Goal: Task Accomplishment & Management: Use online tool/utility

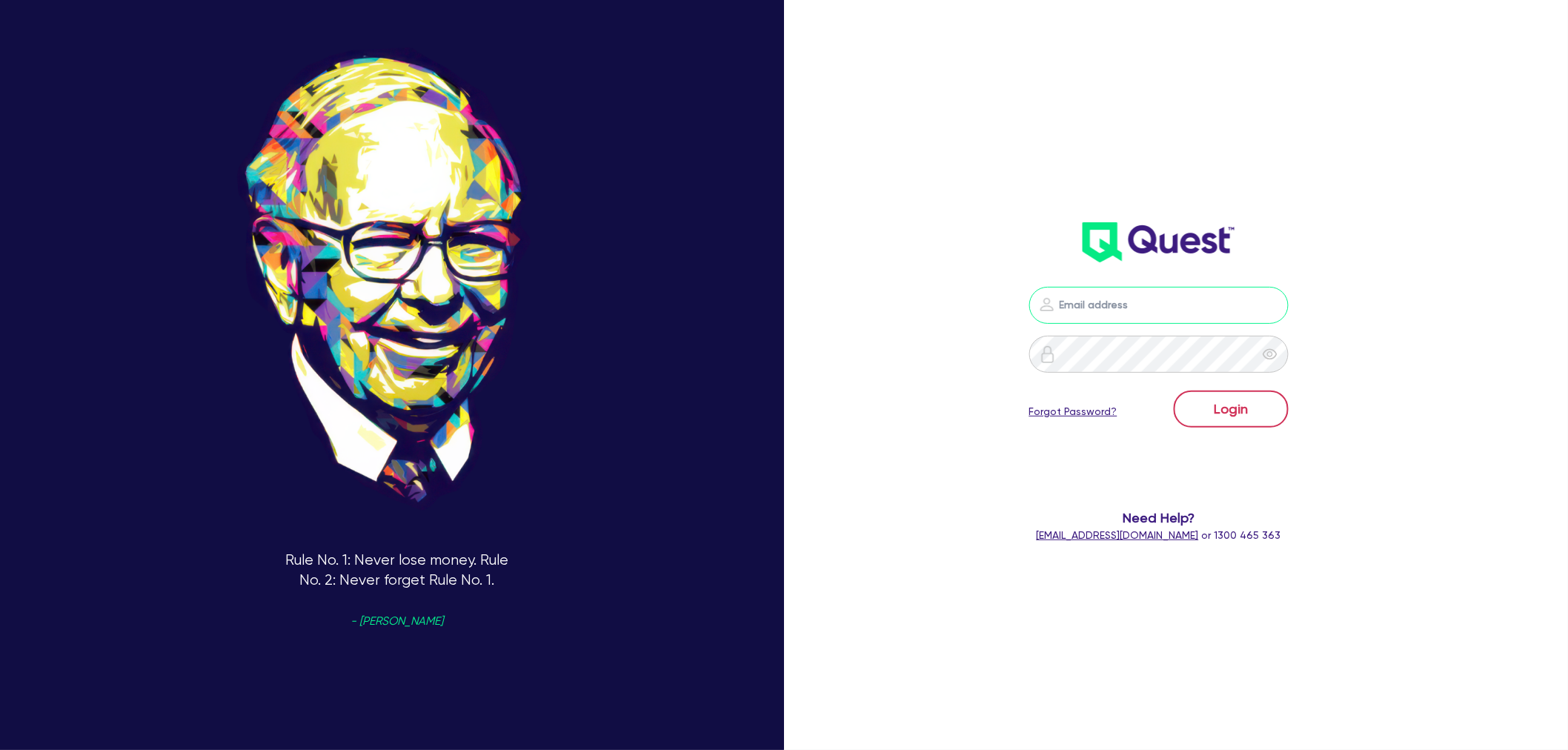
type input "[EMAIL_ADDRESS][PERSON_NAME][DOMAIN_NAME]"
click at [1218, 419] on button "Login" at bounding box center [1231, 409] width 115 height 37
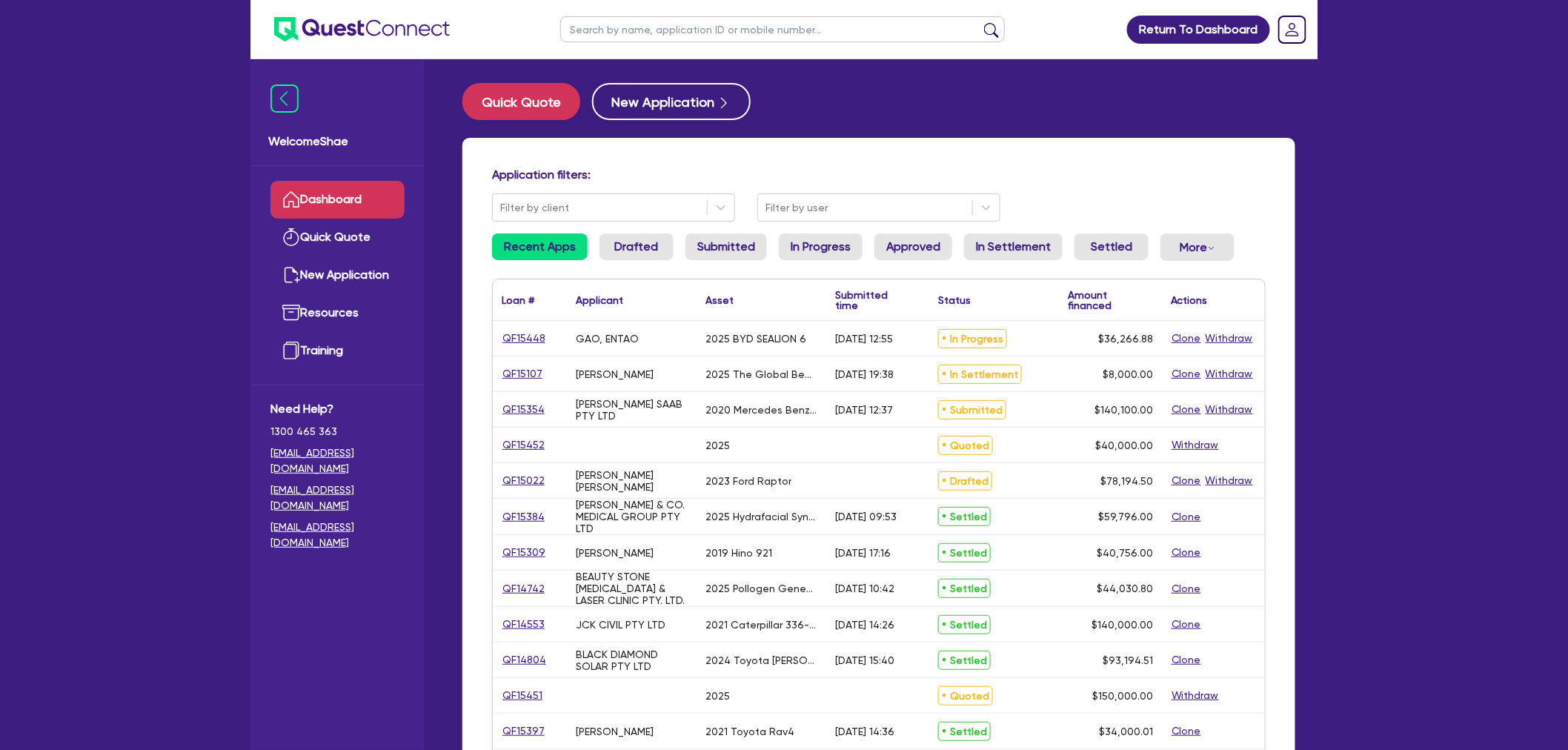
click at [666, 32] on input "text" at bounding box center [782, 29] width 445 height 26
click at [979, 22] on button "submit" at bounding box center [991, 32] width 23 height 20
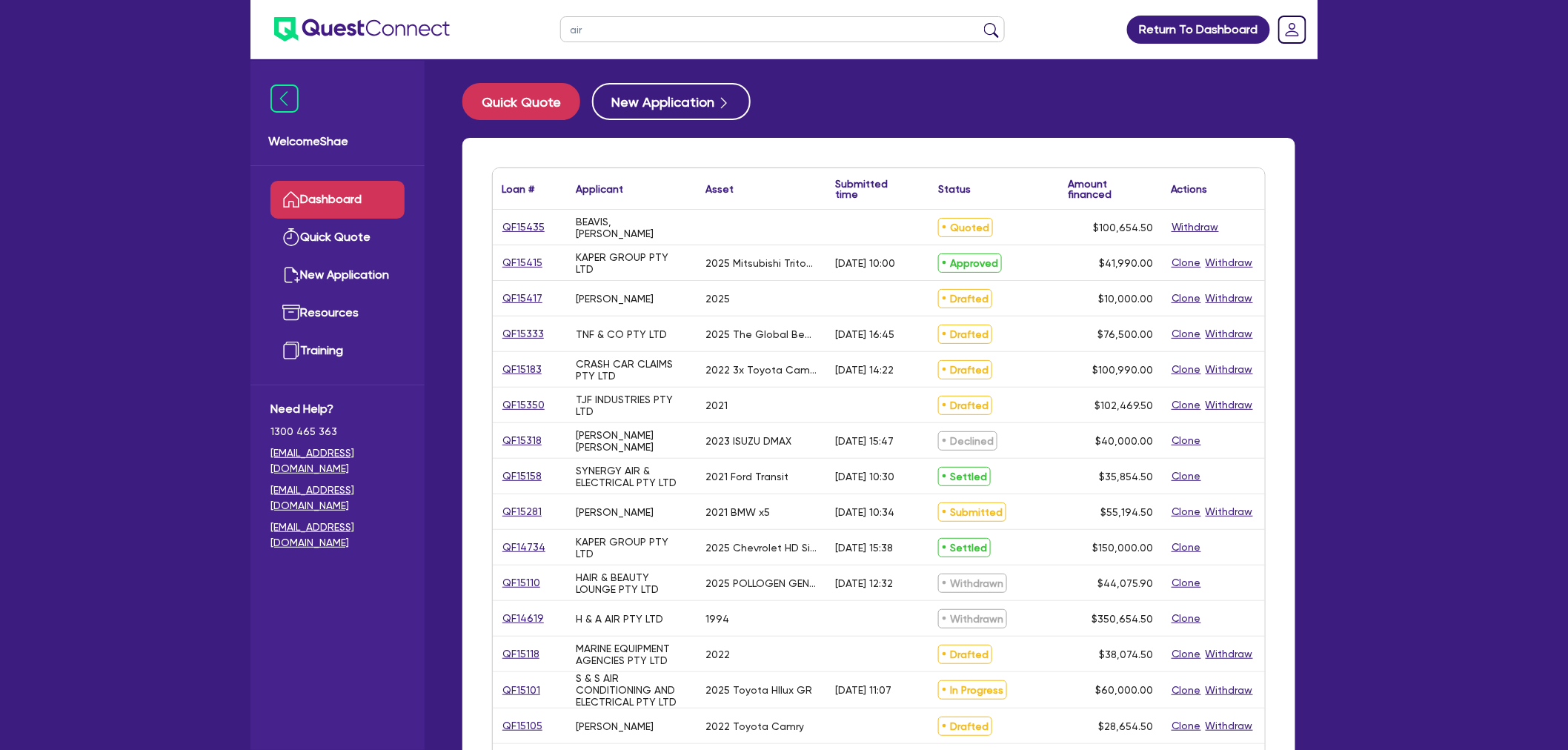
click at [666, 32] on input "air" at bounding box center [782, 29] width 445 height 26
click at [979, 22] on button "submit" at bounding box center [991, 32] width 23 height 20
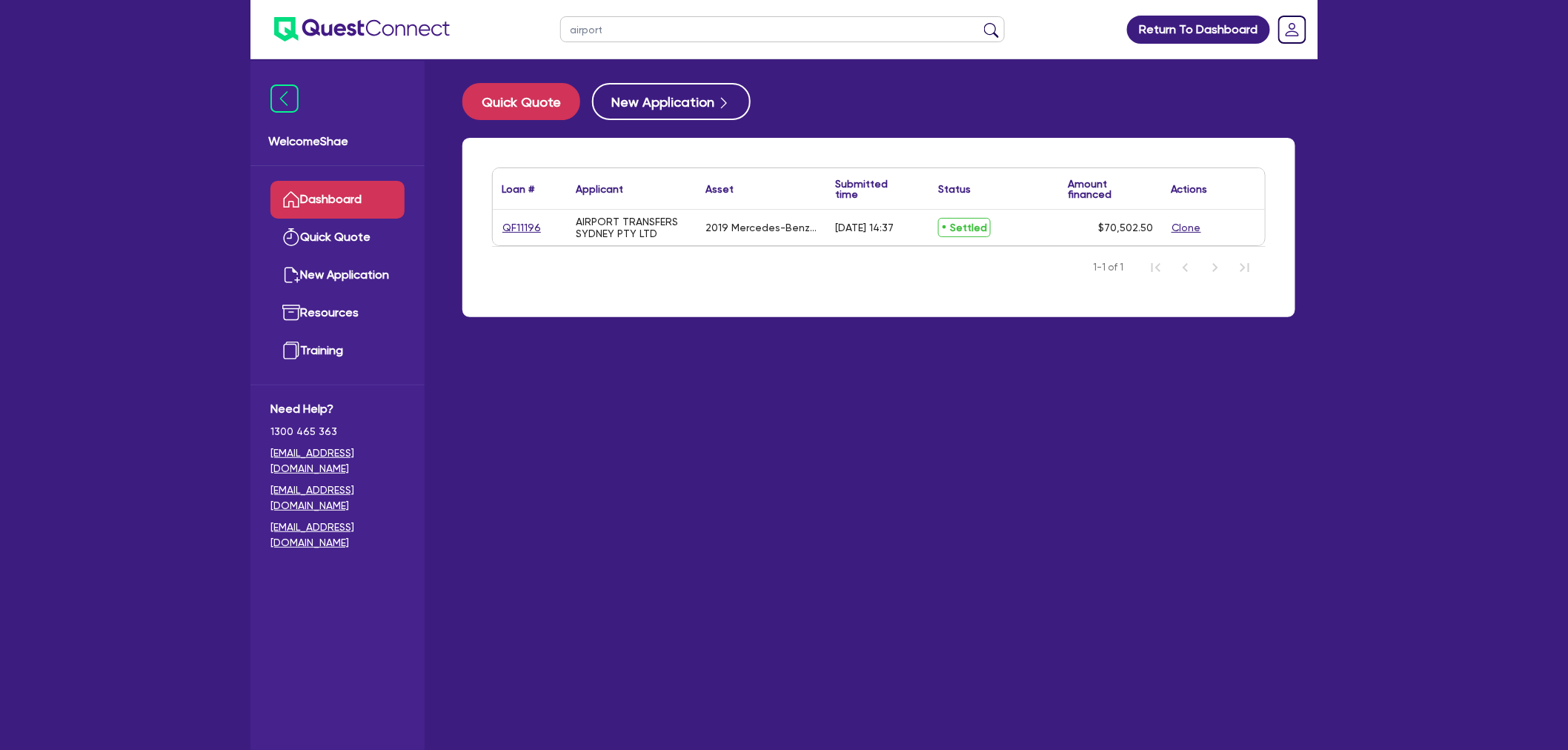
drag, startPoint x: 615, startPoint y: 35, endPoint x: 551, endPoint y: 17, distance: 66.5
click at [551, 17] on ul "airport" at bounding box center [782, 29] width 474 height 58
type input "v & l family trust"
click at [979, 22] on button "submit" at bounding box center [991, 32] width 23 height 20
click at [516, 223] on link "QF15438" at bounding box center [523, 228] width 44 height 17
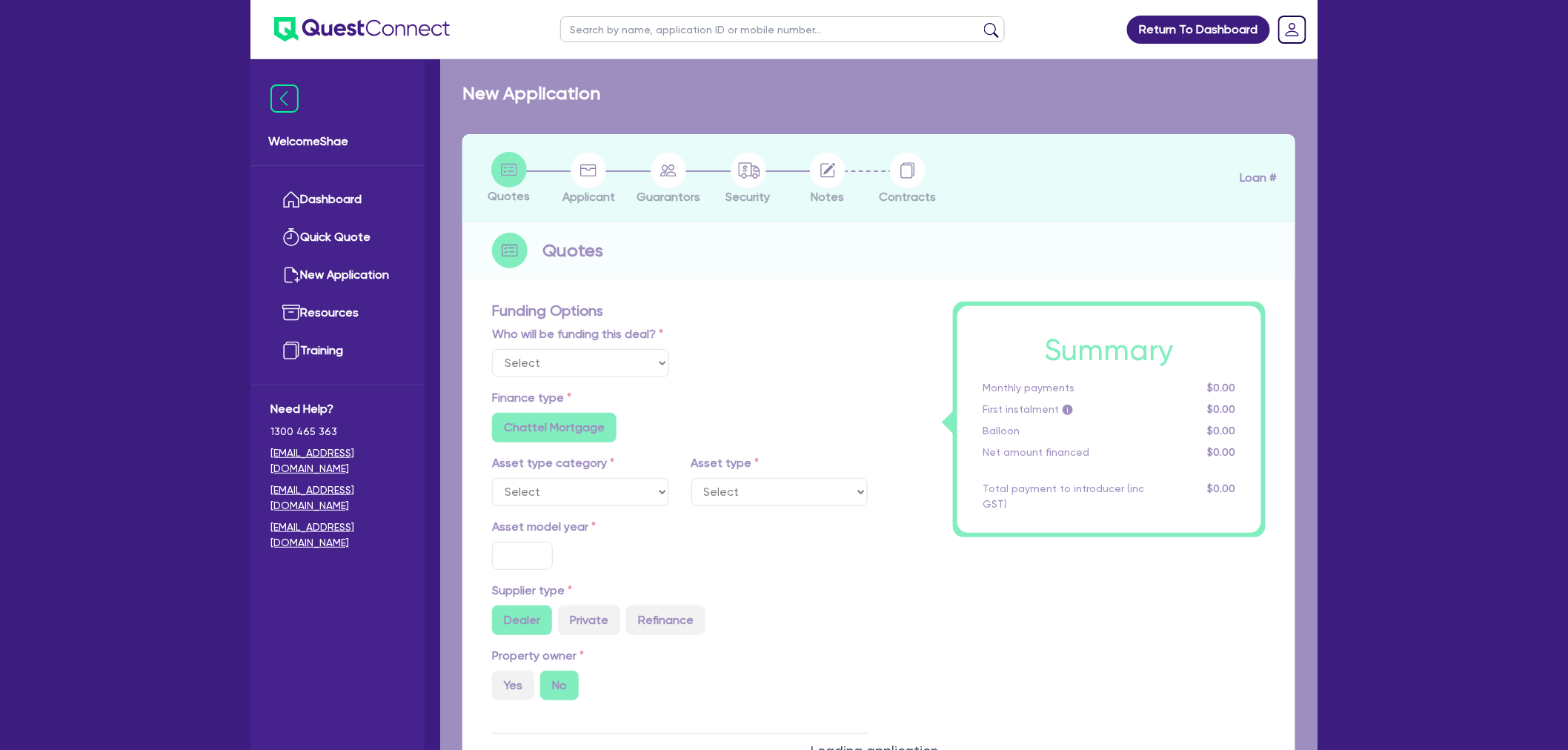
select select "Other"
select select "CARS_AND_LIGHT_TRUCKS"
type input "2016"
radio input "false"
radio input "true"
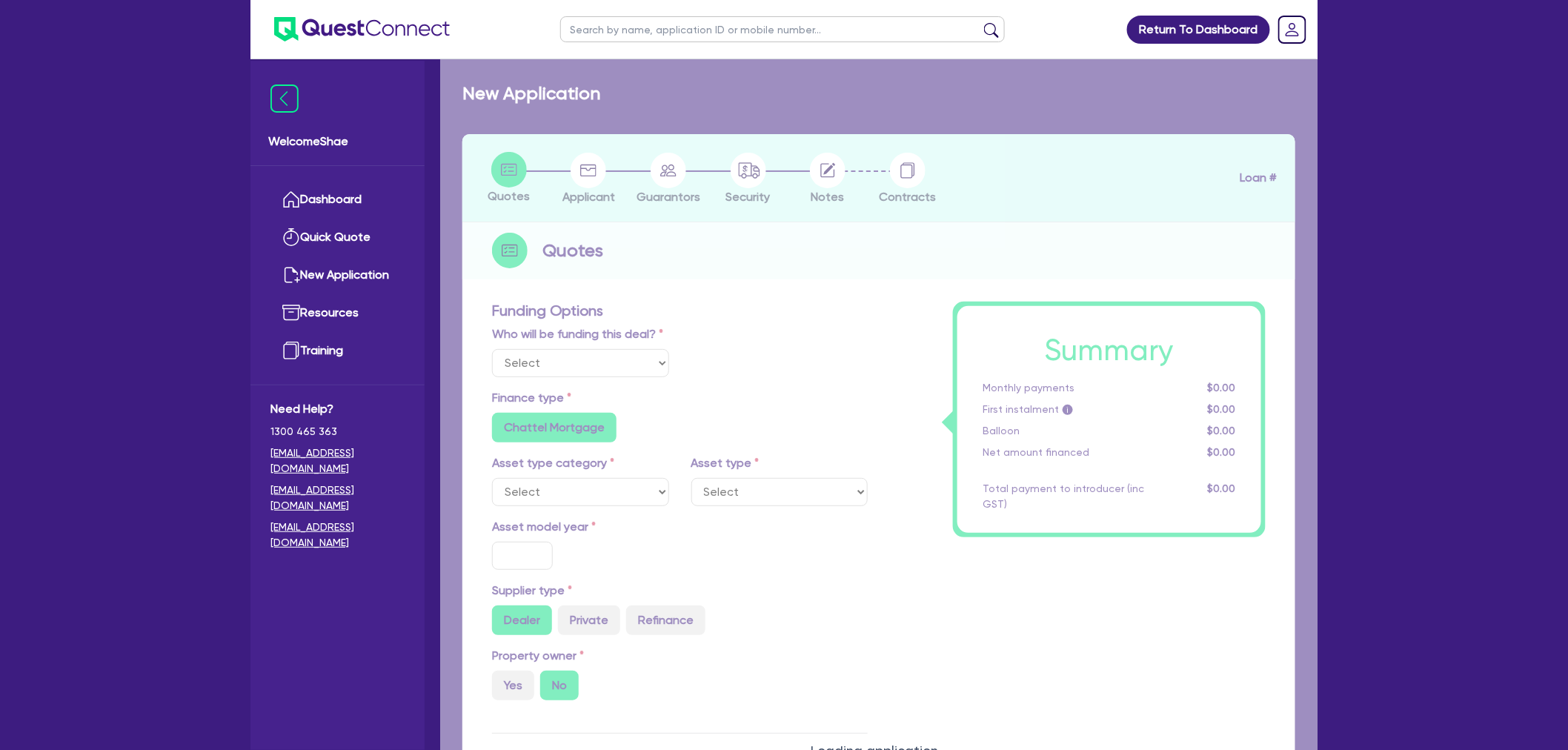
type input "50,000"
type input "5,000"
radio input "false"
type input "12.99"
radio input "false"
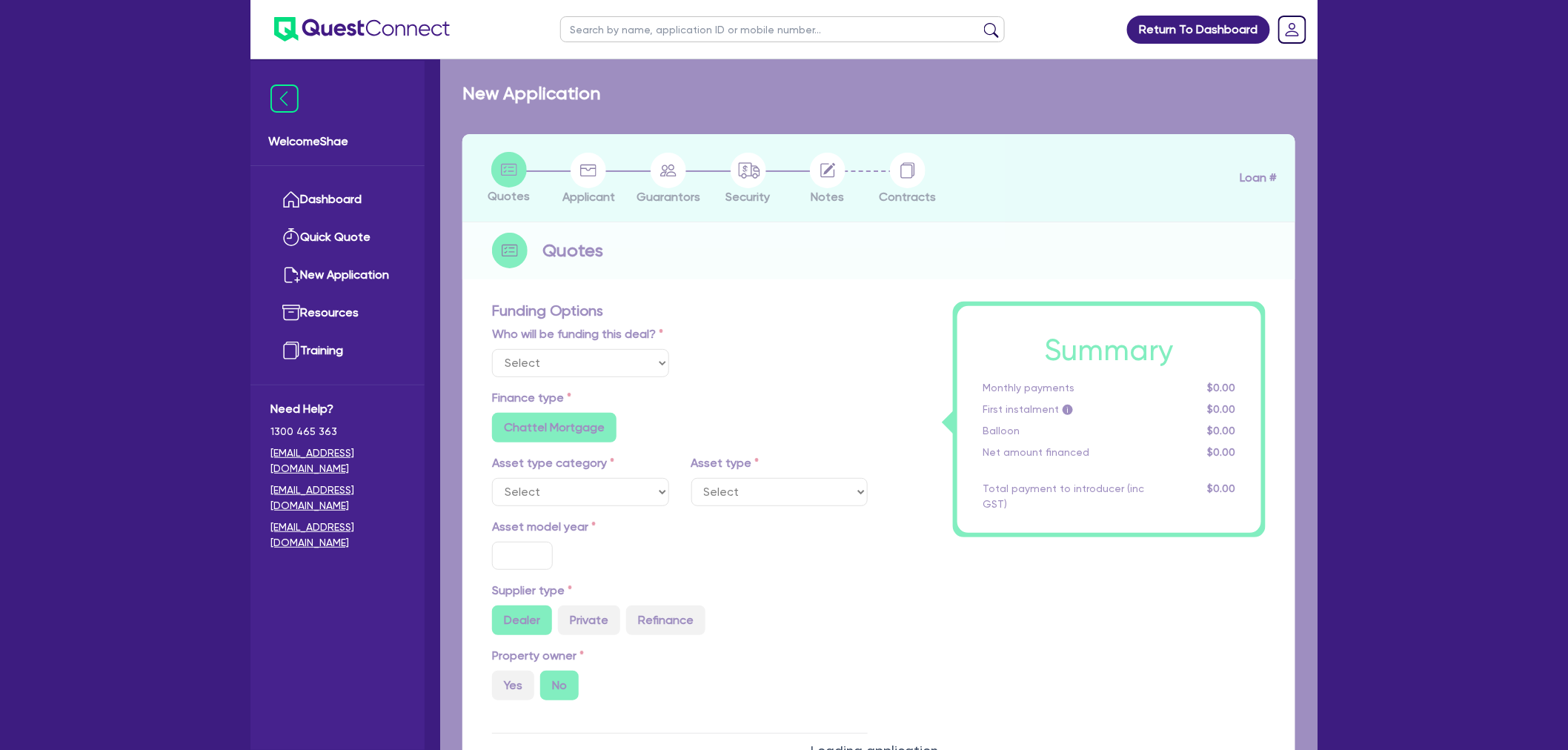
type input "1,400"
radio input "true"
select select "PASSENGER_VEHICLES"
